Goal: Use online tool/utility: Utilize a website feature to perform a specific function

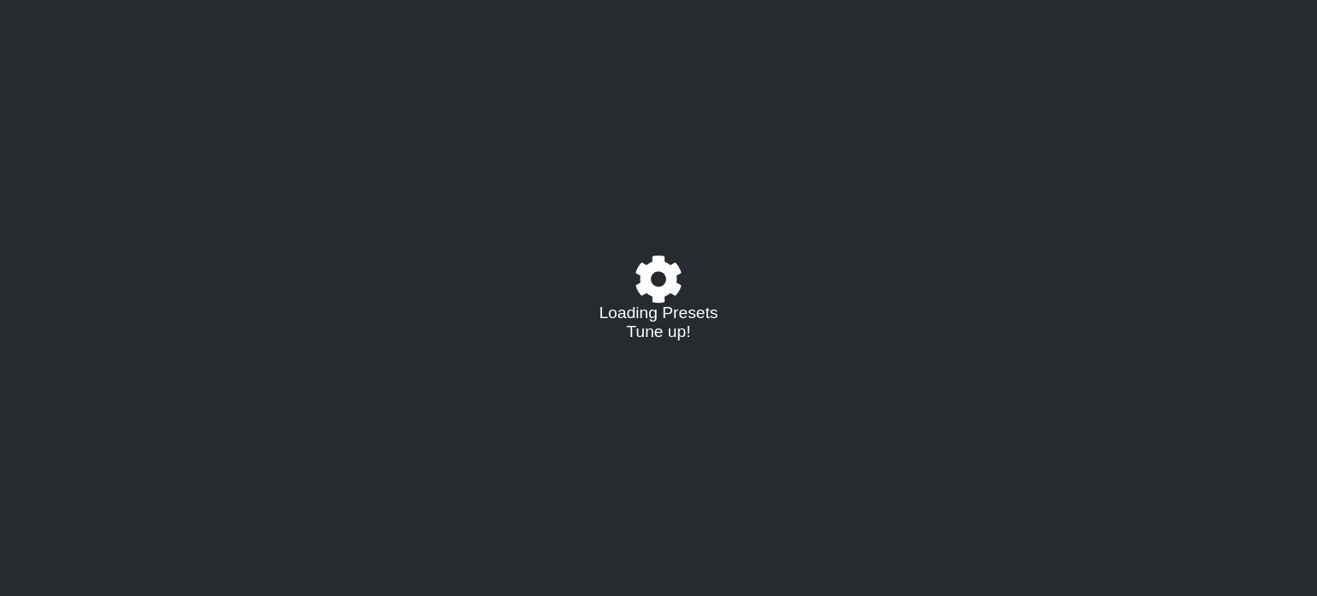
select select "/023927597434"
select select "Eb"
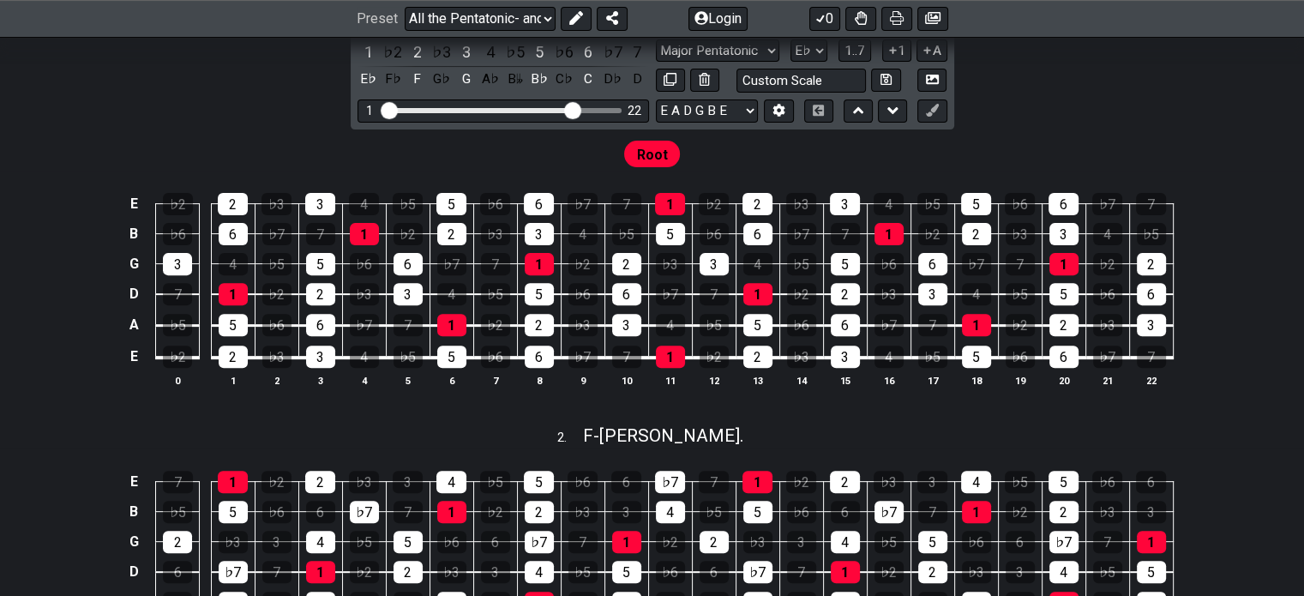
scroll to position [429, 0]
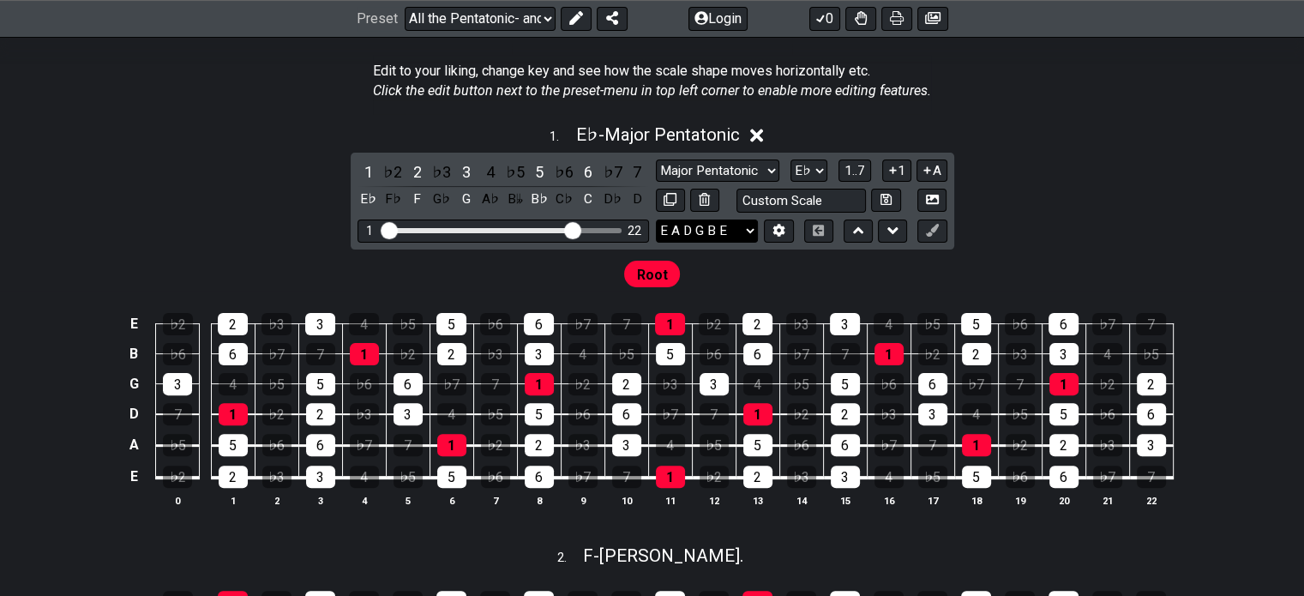
click at [748, 230] on select "E A D G B E E A D G B E E A D G B E B E A D F♯ B A D G C E A D A D G B E E♭ A♭ …" at bounding box center [707, 231] width 102 height 23
select select "D G C F A D"
click at [656, 220] on select "E A D G B E E A D G B E E A D G B E B E A D F♯ B A D G C E A D A D G B E E♭ A♭ …" at bounding box center [707, 231] width 102 height 23
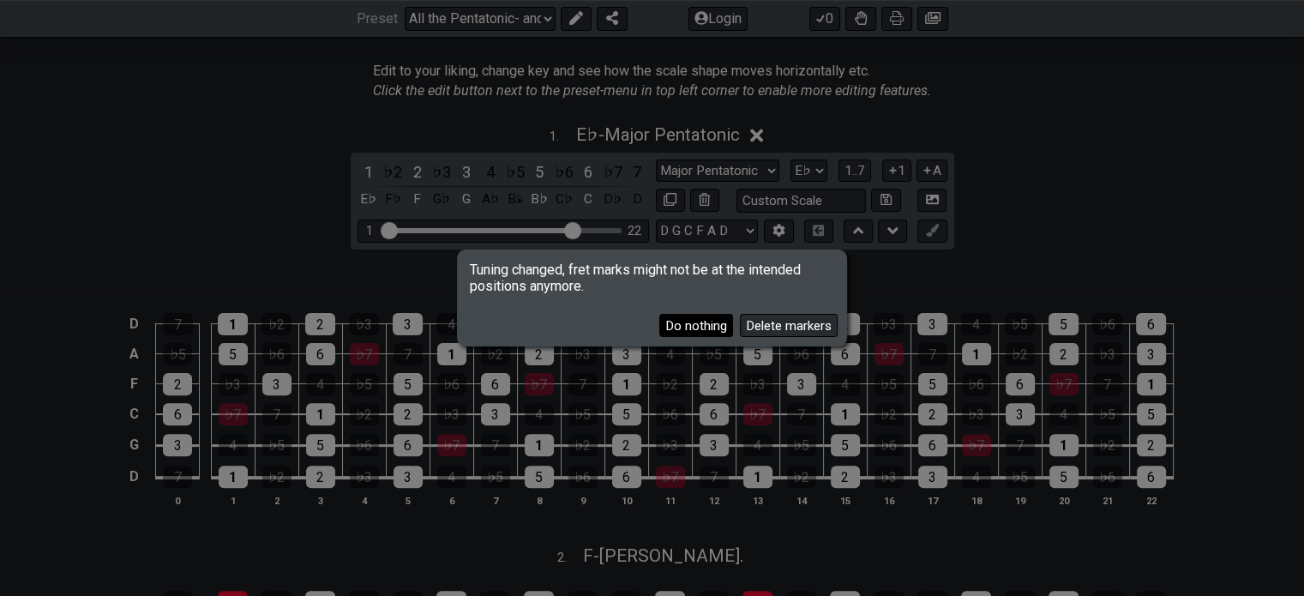
click at [679, 331] on button "Do nothing" at bounding box center [696, 325] width 74 height 23
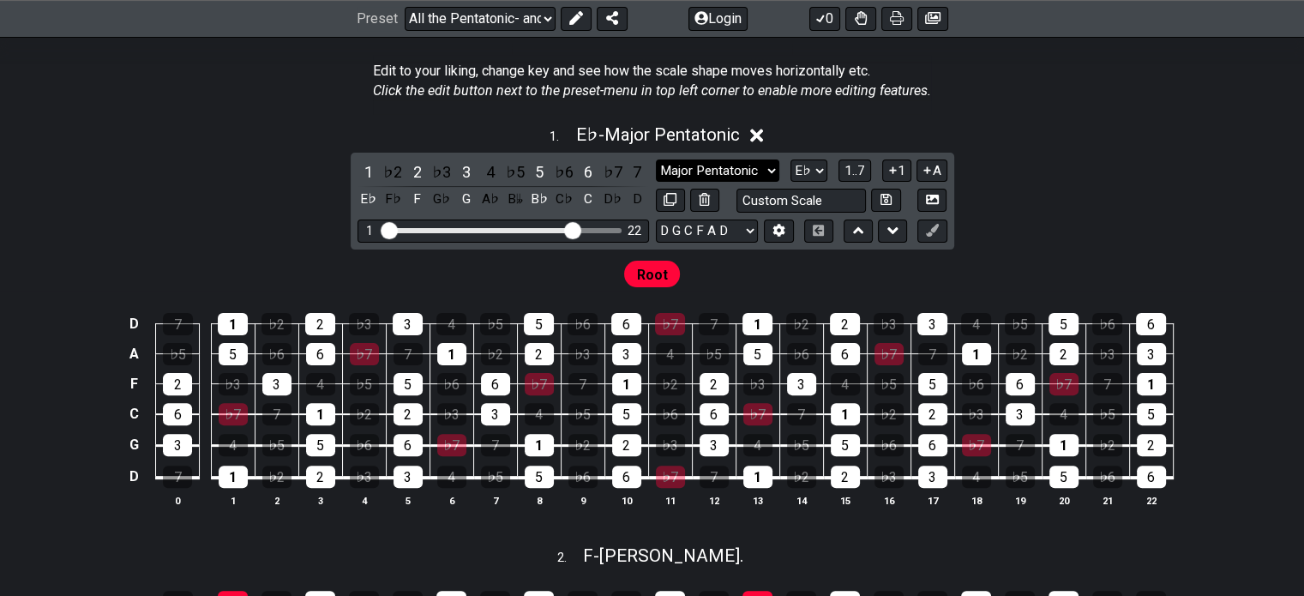
click at [747, 176] on select "Major Pentatonic Root Minor Pentatonic Major Pentatonic Minor Blues Major Blues…" at bounding box center [717, 170] width 123 height 23
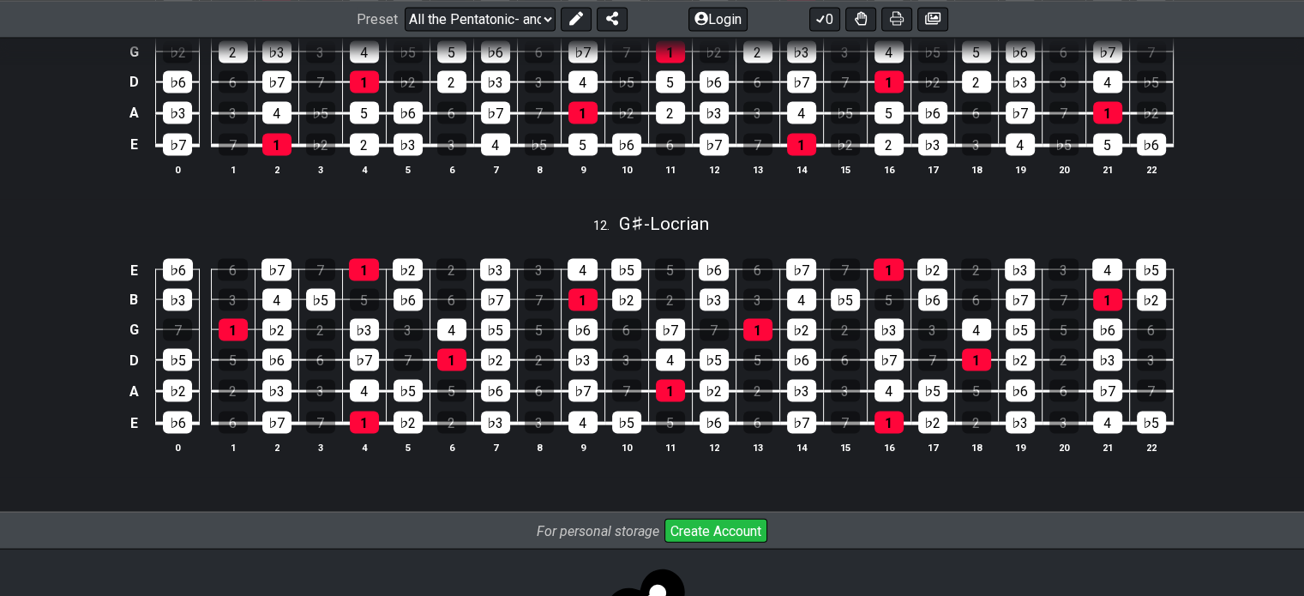
scroll to position [3679, 0]
